Goal: Information Seeking & Learning: Find specific page/section

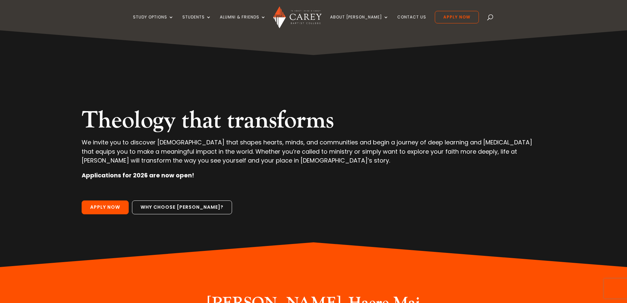
click at [482, 16] on div "Study Options Certificate in Christian Leadership (Micro-credential) Intermissi…" at bounding box center [313, 15] width 607 height 30
click at [491, 18] on span at bounding box center [491, 18] width 0 height 0
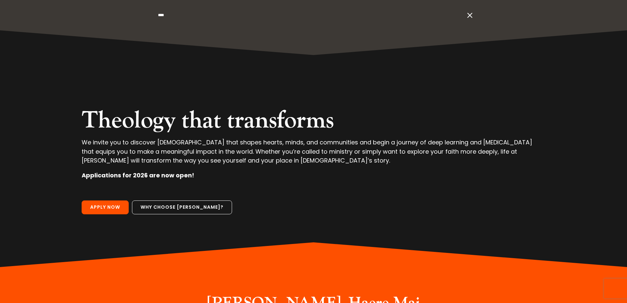
type input "****"
click at [179, 42] on div "Theology that transforms We invite you to discover theology that shapes hearts,…" at bounding box center [314, 148] width 552 height 236
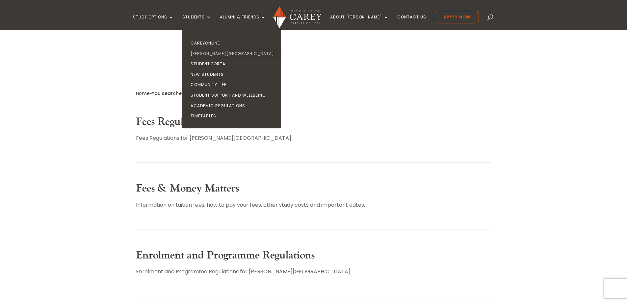
scroll to position [165, 0]
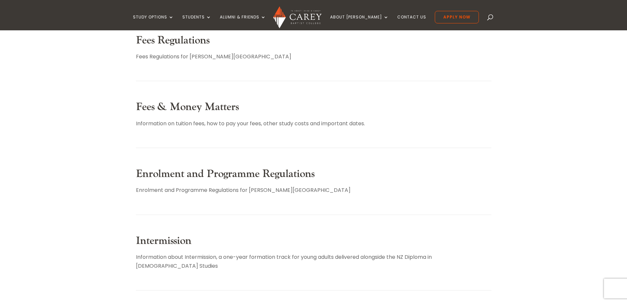
click at [144, 110] on link "Fees & Money Matters" at bounding box center [187, 106] width 103 height 13
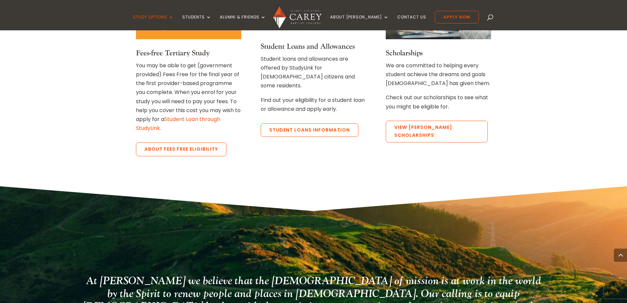
scroll to position [1317, 0]
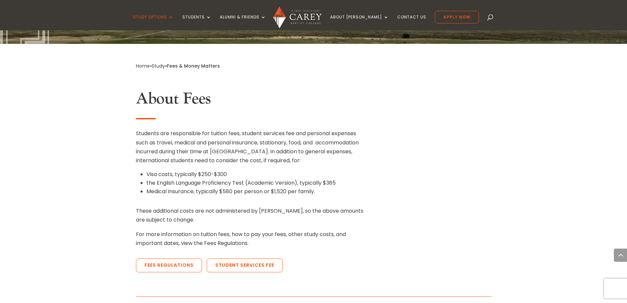
scroll to position [401, 0]
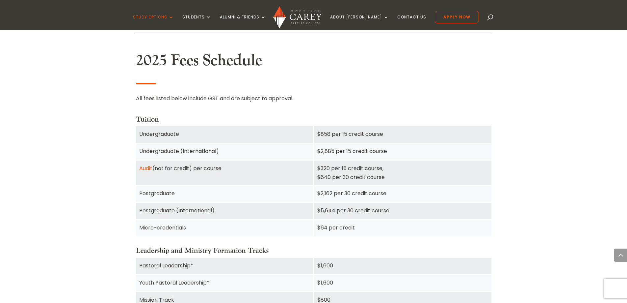
click at [136, 186] on div "Postgraduate" at bounding box center [224, 193] width 177 height 16
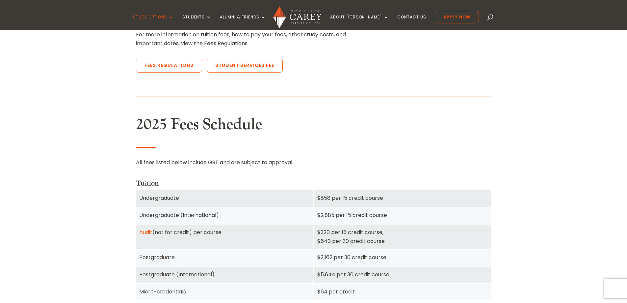
scroll to position [237, 0]
